Goal: Navigation & Orientation: Find specific page/section

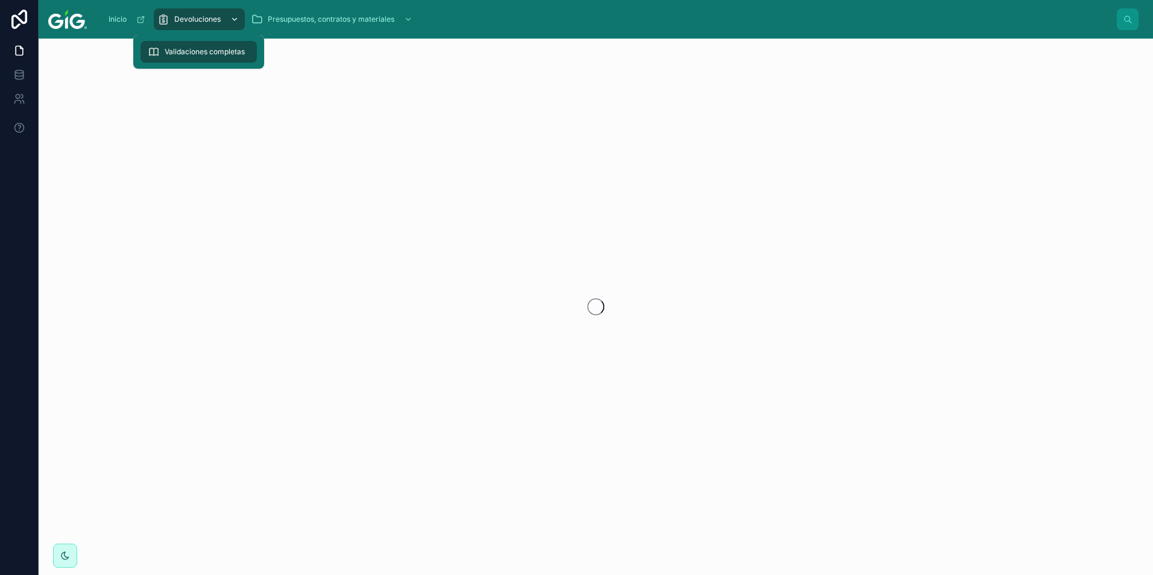
click at [194, 25] on div "Devoluciones" at bounding box center [199, 19] width 84 height 19
click at [501, 14] on div "Inicio Devoluciones Presupuestos, contratos y materiales" at bounding box center [607, 19] width 1021 height 27
click at [480, 20] on div "Inicio Devoluciones Presupuestos, contratos y materiales" at bounding box center [607, 19] width 1021 height 27
click at [218, 13] on div "Devoluciones" at bounding box center [199, 19] width 84 height 19
click at [200, 19] on span "Devoluciones" at bounding box center [197, 19] width 46 height 10
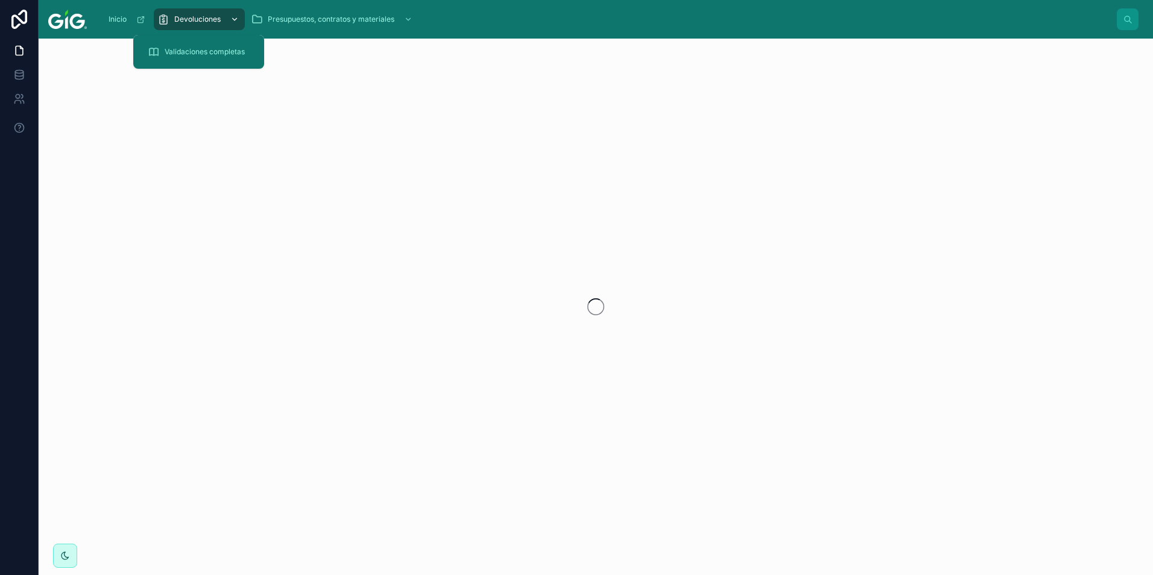
click at [232, 22] on icon "scrollable content" at bounding box center [234, 19] width 8 height 8
click at [228, 49] on span "Validaciones completas" at bounding box center [205, 52] width 80 height 10
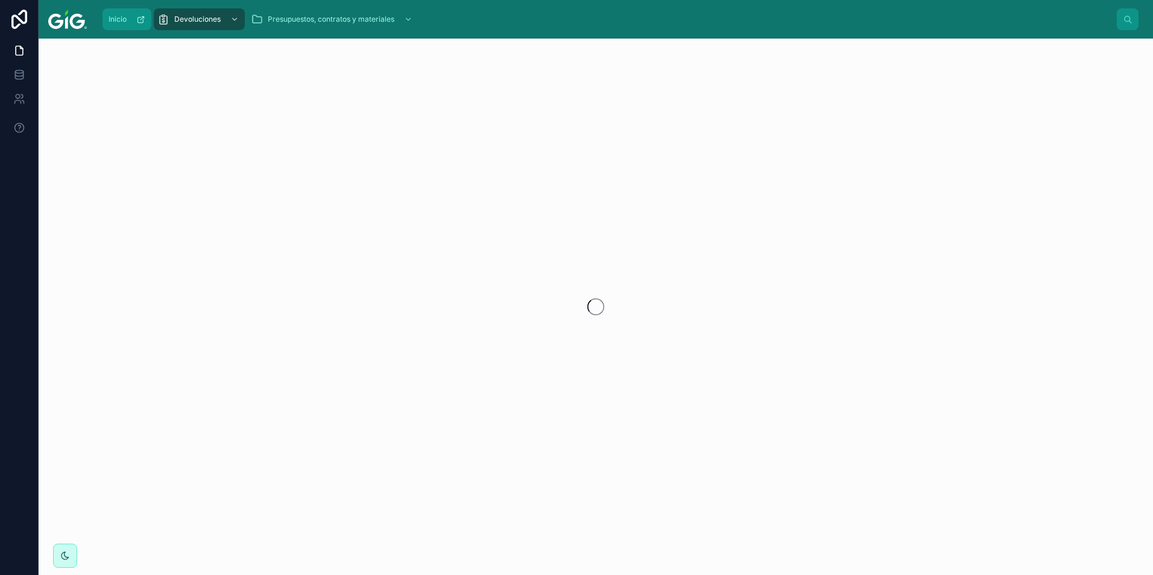
click at [122, 18] on span "Inicio" at bounding box center [118, 19] width 18 height 10
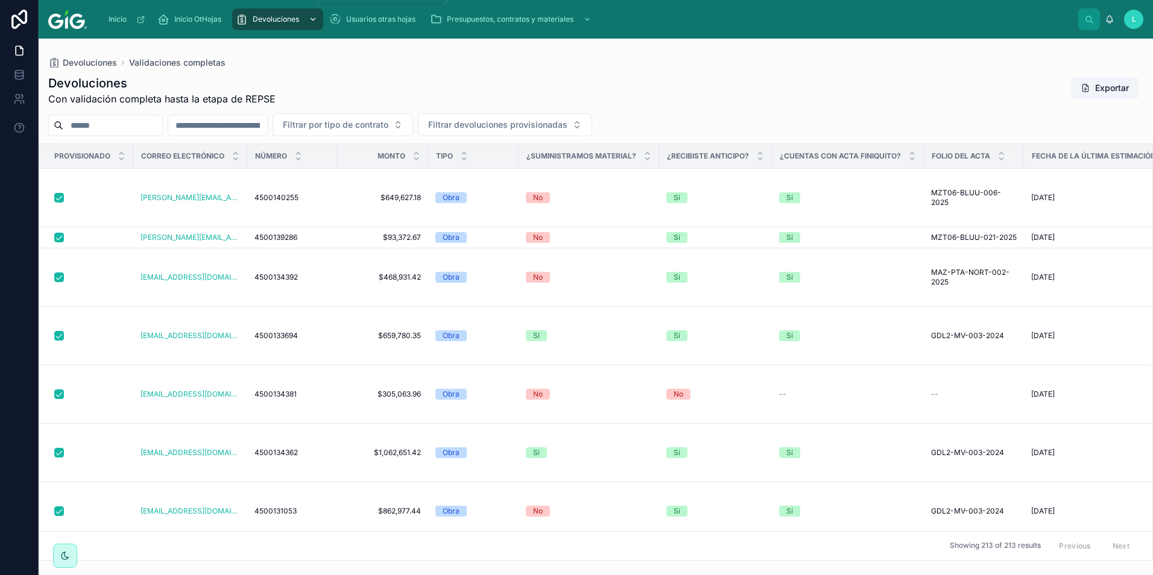
click at [277, 23] on span "Devoluciones" at bounding box center [276, 19] width 46 height 10
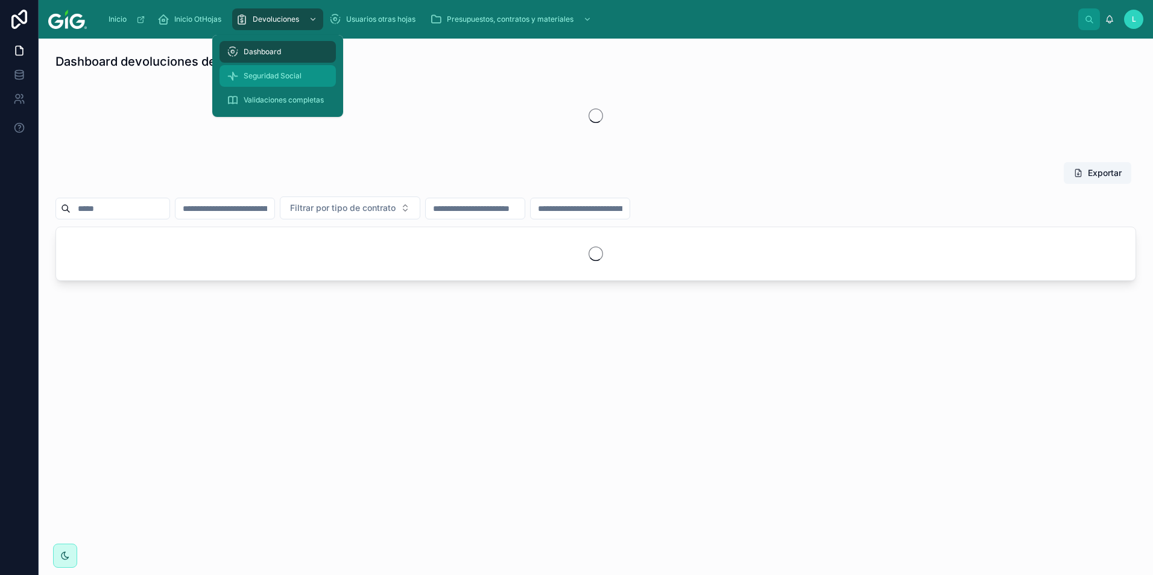
click at [290, 78] on span "Seguridad Social" at bounding box center [273, 76] width 58 height 10
